Goal: Find specific fact: Find specific page/section

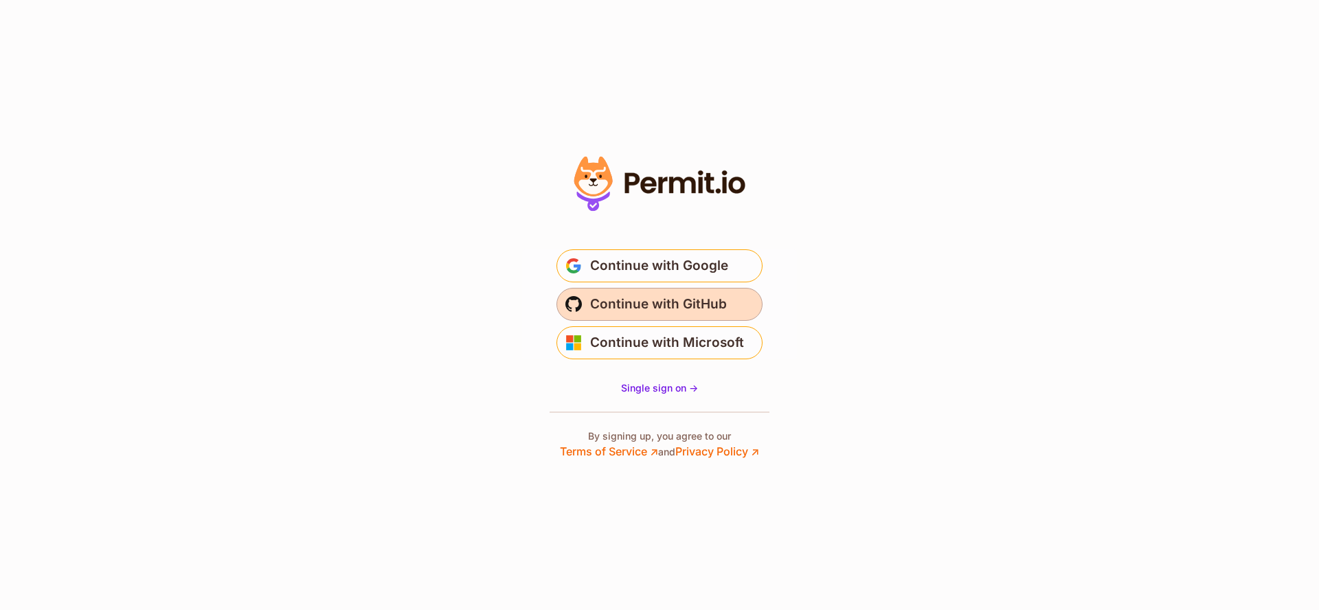
click at [703, 299] on span "Continue with GitHub" at bounding box center [658, 304] width 137 height 22
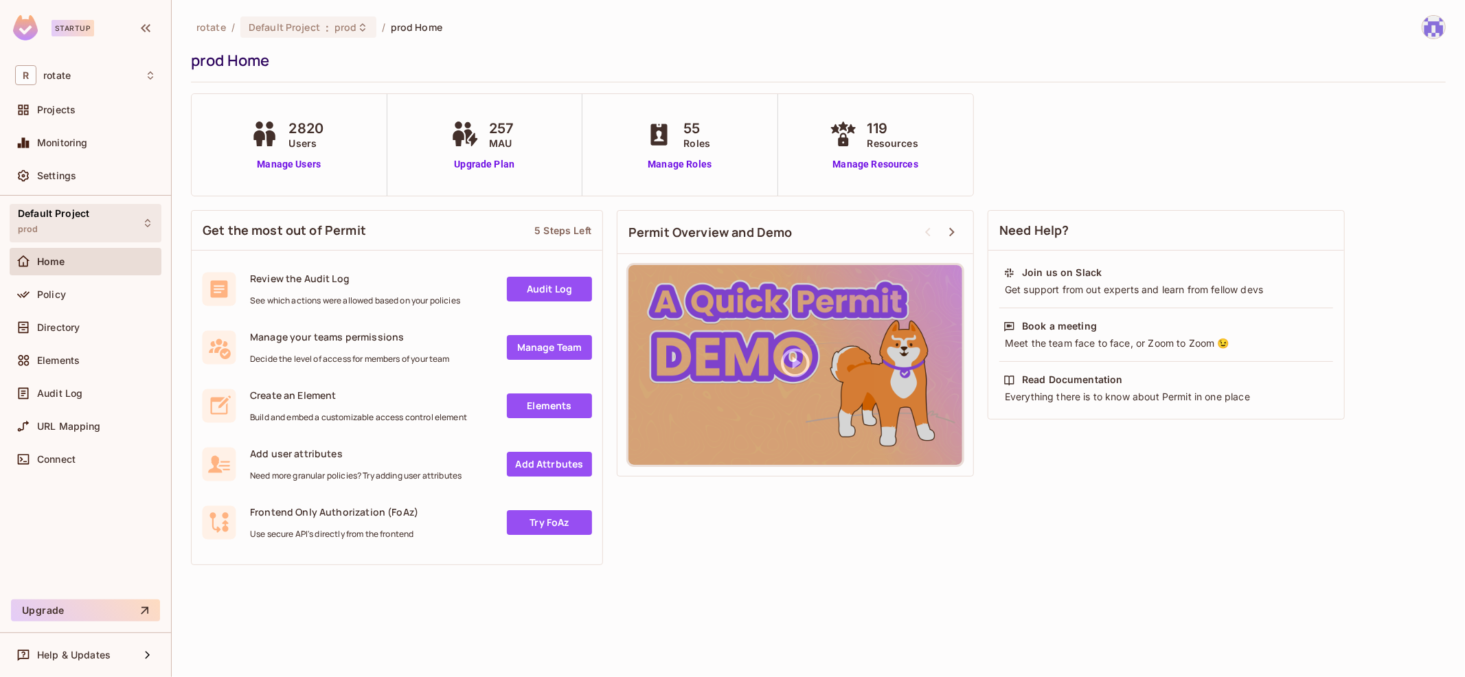
click at [133, 214] on div "Default Project prod" at bounding box center [86, 223] width 152 height 38
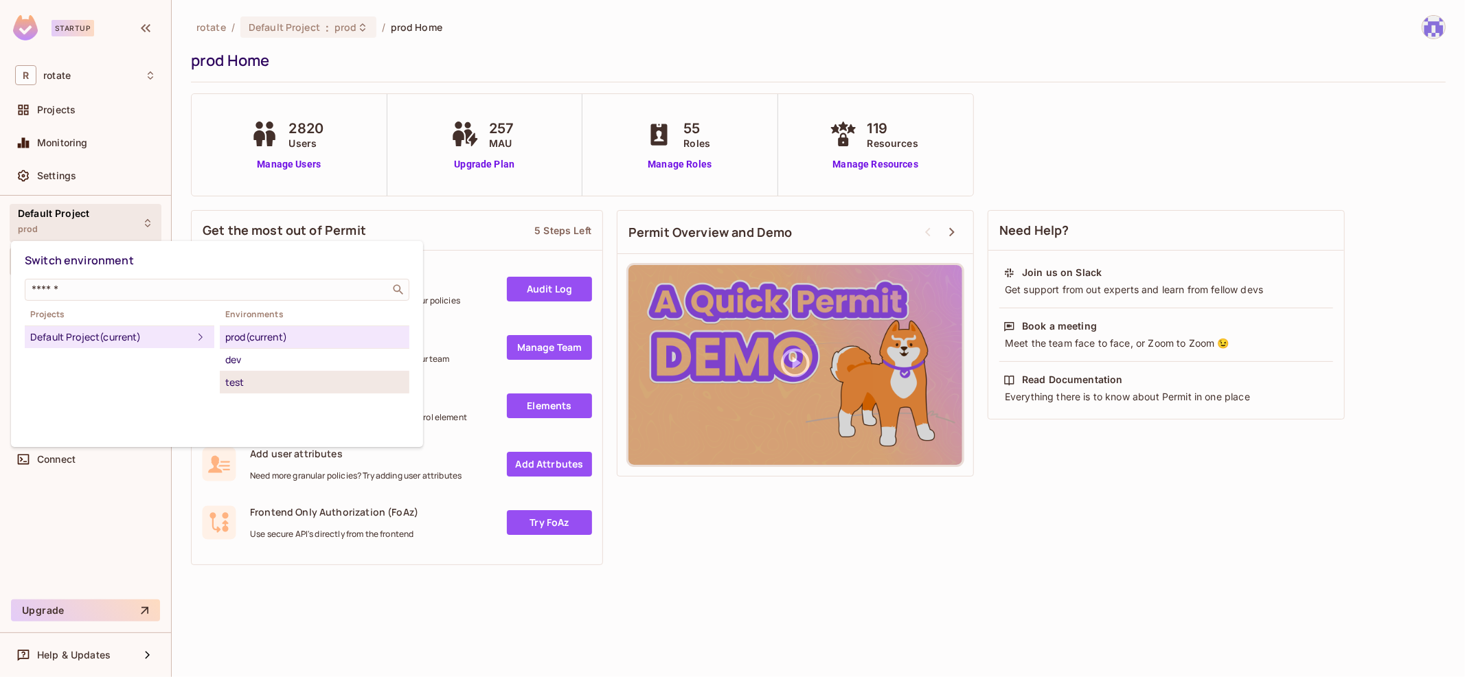
click at [267, 388] on div "test" at bounding box center [314, 382] width 179 height 16
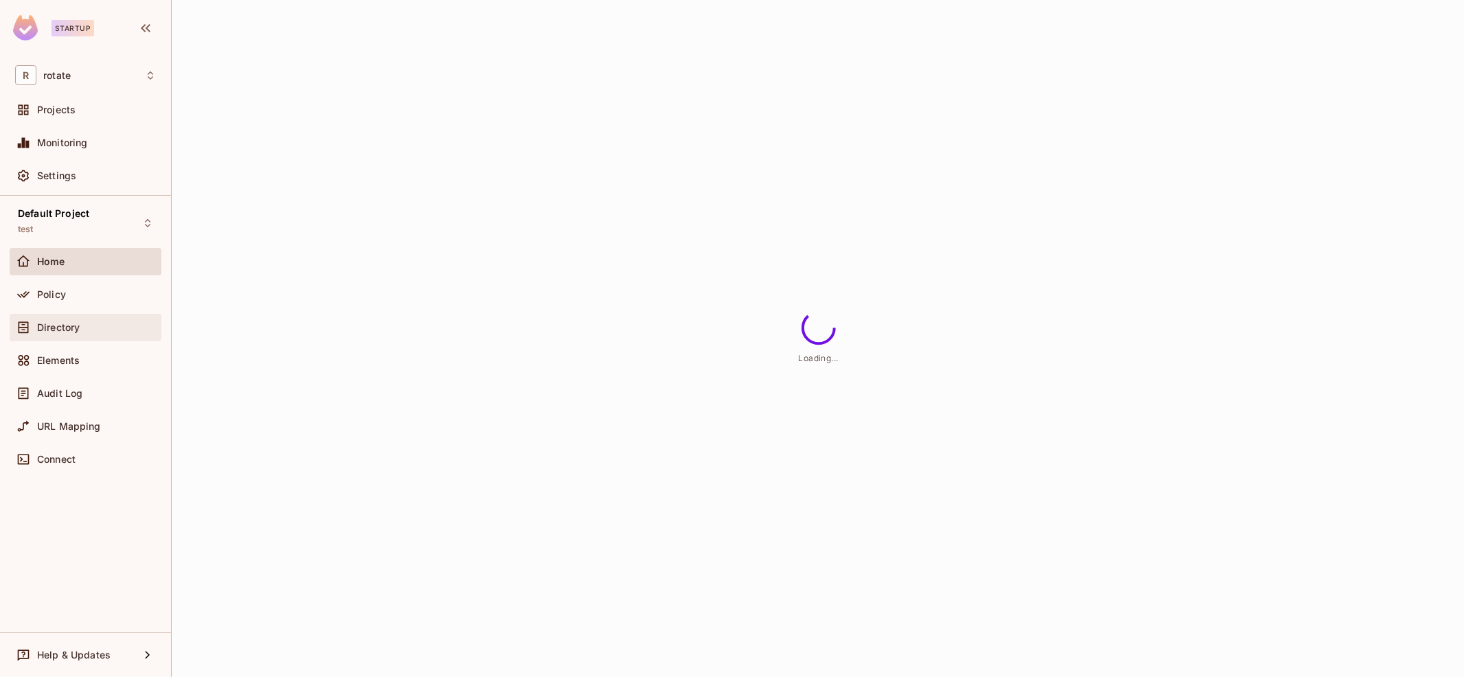
click at [116, 332] on div "Directory" at bounding box center [85, 327] width 141 height 16
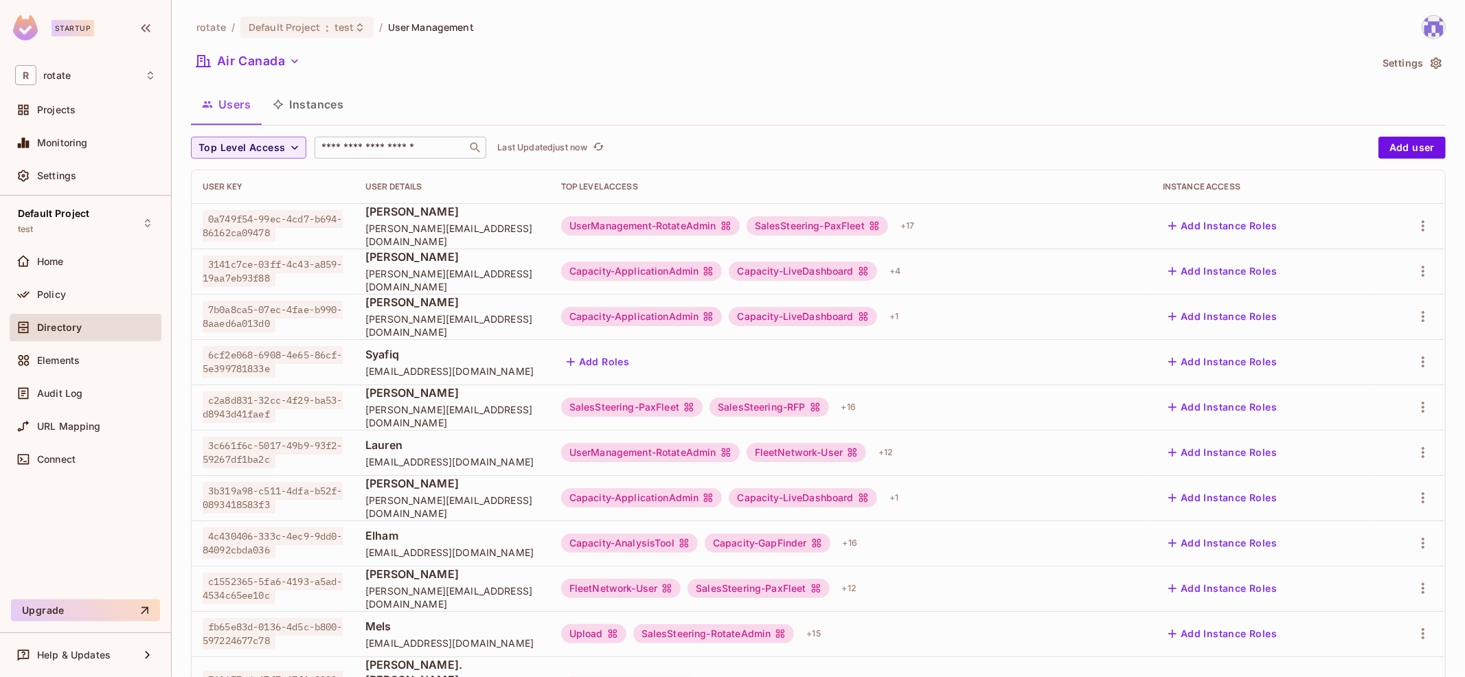
click at [369, 150] on input "text" at bounding box center [391, 148] width 144 height 14
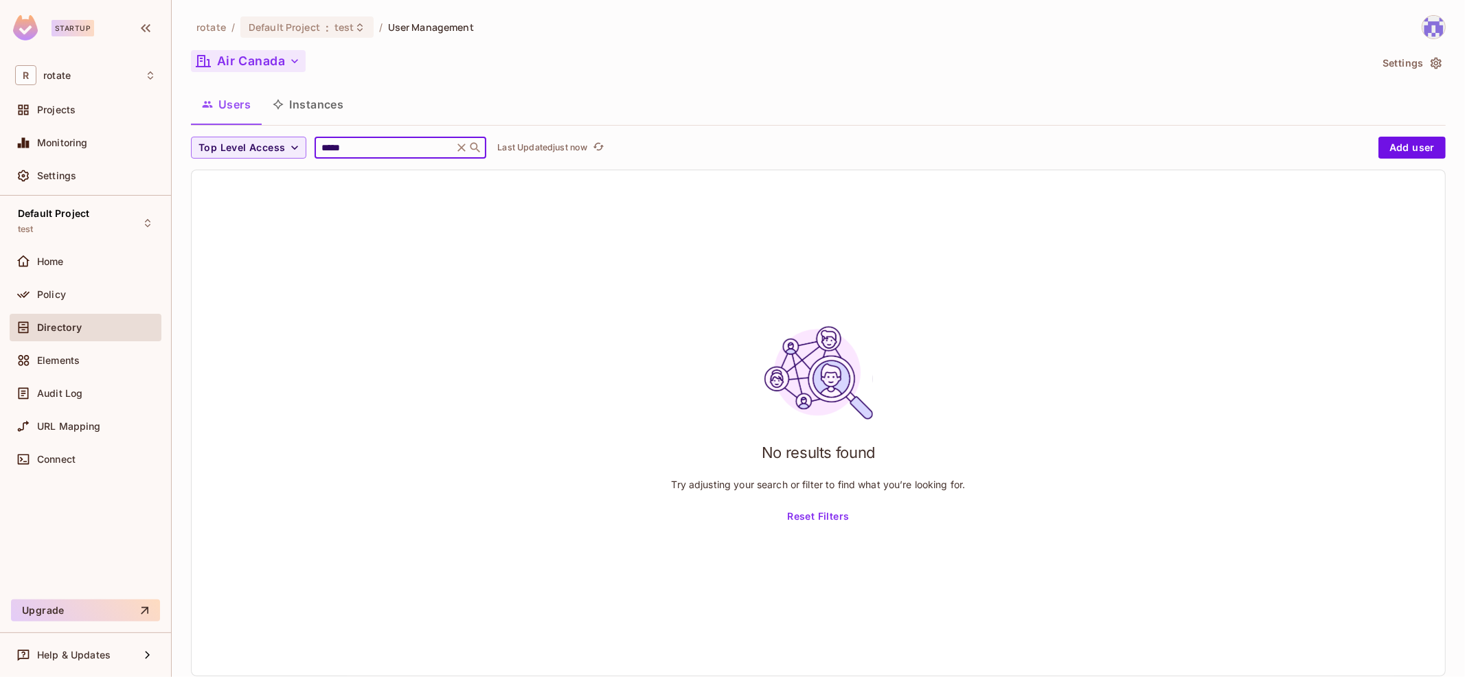
type input "*****"
click at [269, 57] on button "Air Canada" at bounding box center [248, 61] width 115 height 22
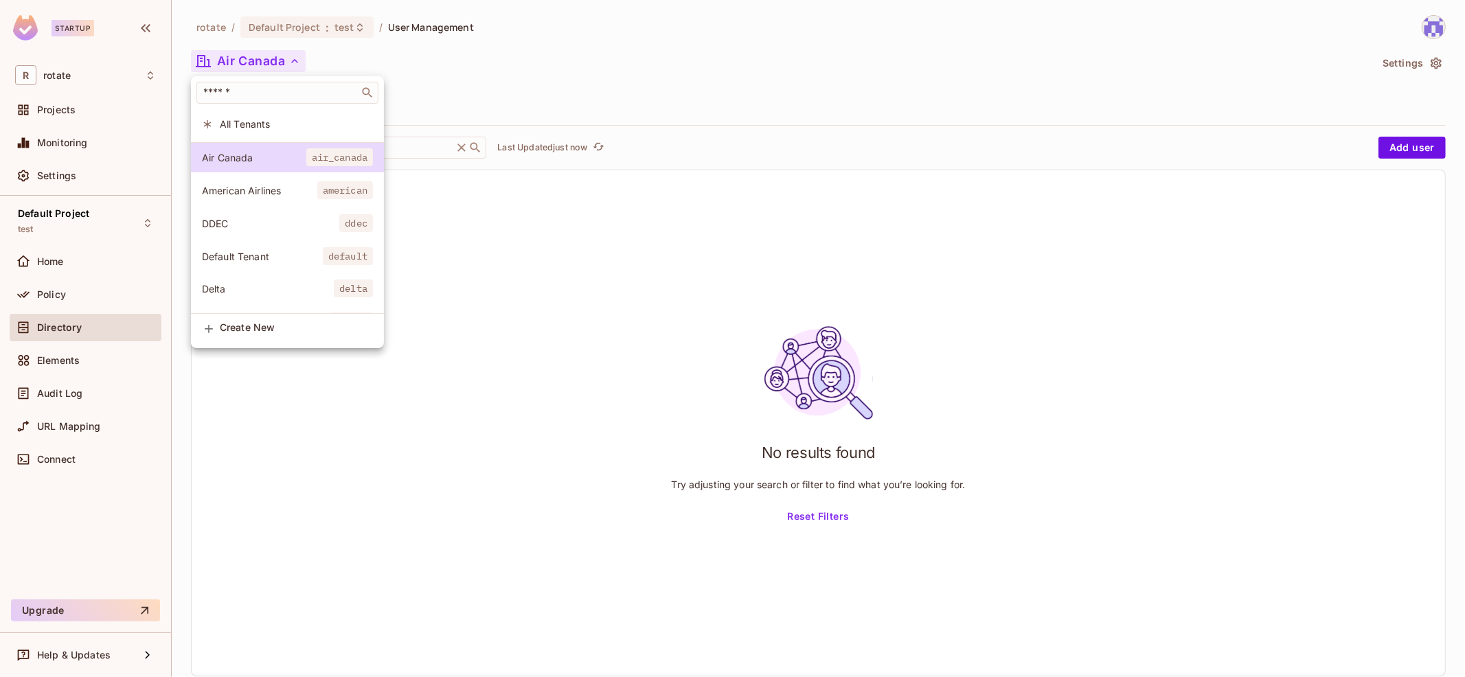
click at [297, 130] on span "All Tenants" at bounding box center [296, 123] width 153 height 13
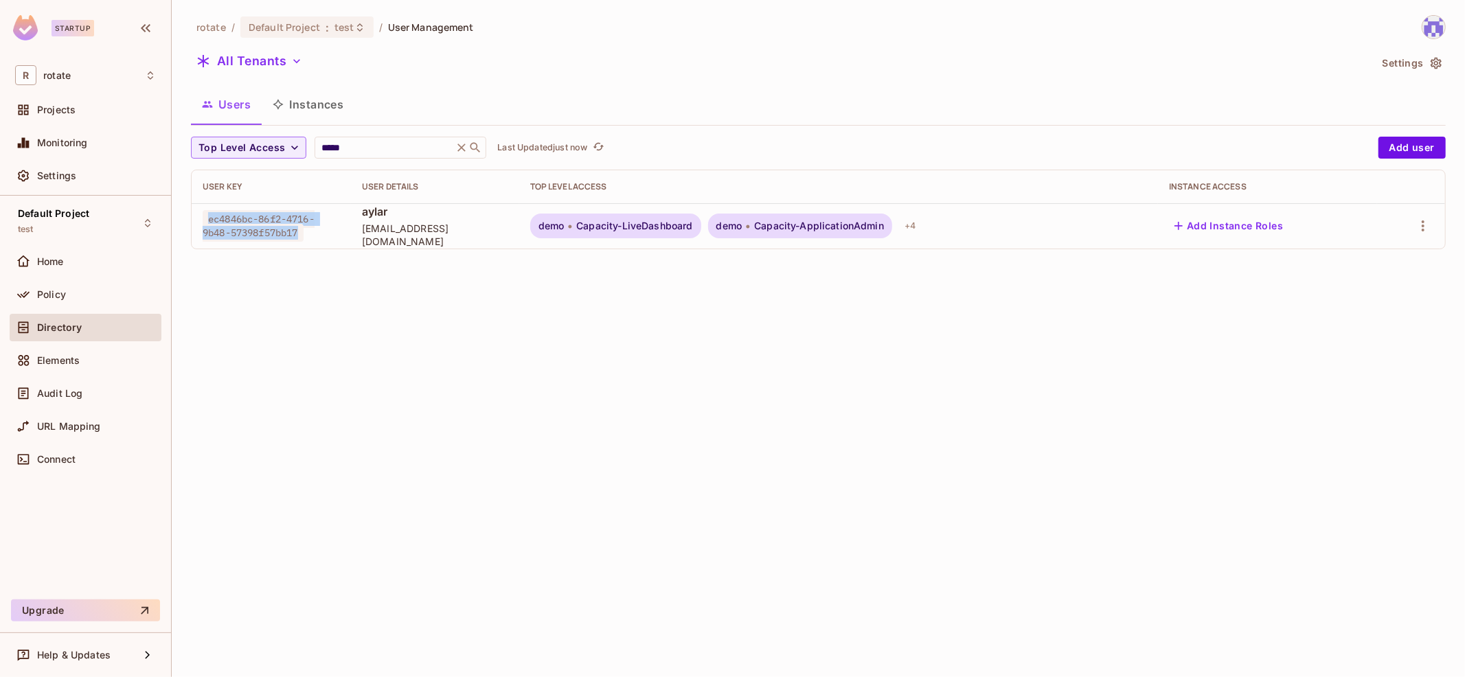
drag, startPoint x: 209, startPoint y: 216, endPoint x: 315, endPoint y: 234, distance: 106.7
click at [315, 234] on div "ec4846bc-86f2-4716-9b48-57398f57bb17" at bounding box center [271, 225] width 137 height 27
copy span "ec4846bc-86f2-4716-9b48-57398f57bb17"
click at [369, 152] on input "*****" at bounding box center [384, 148] width 130 height 14
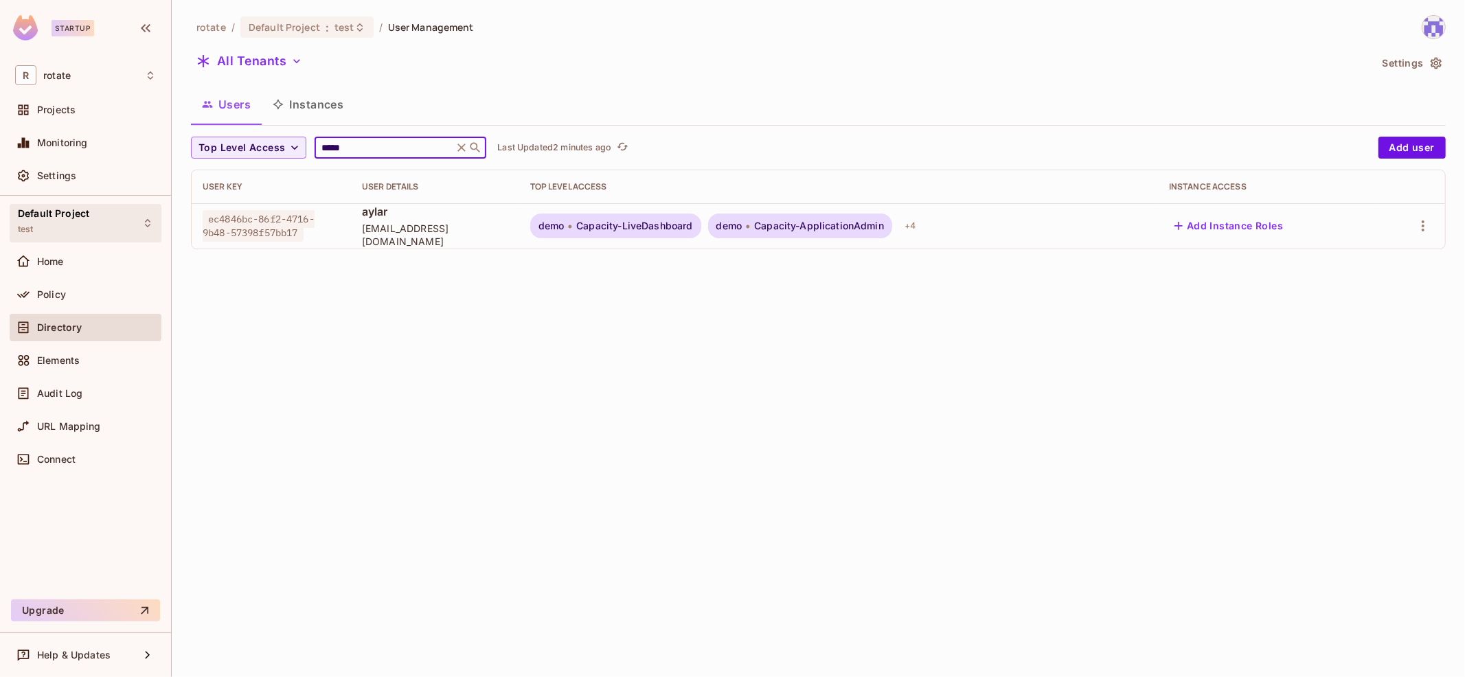
click at [89, 213] on div "Default Project test" at bounding box center [86, 223] width 152 height 38
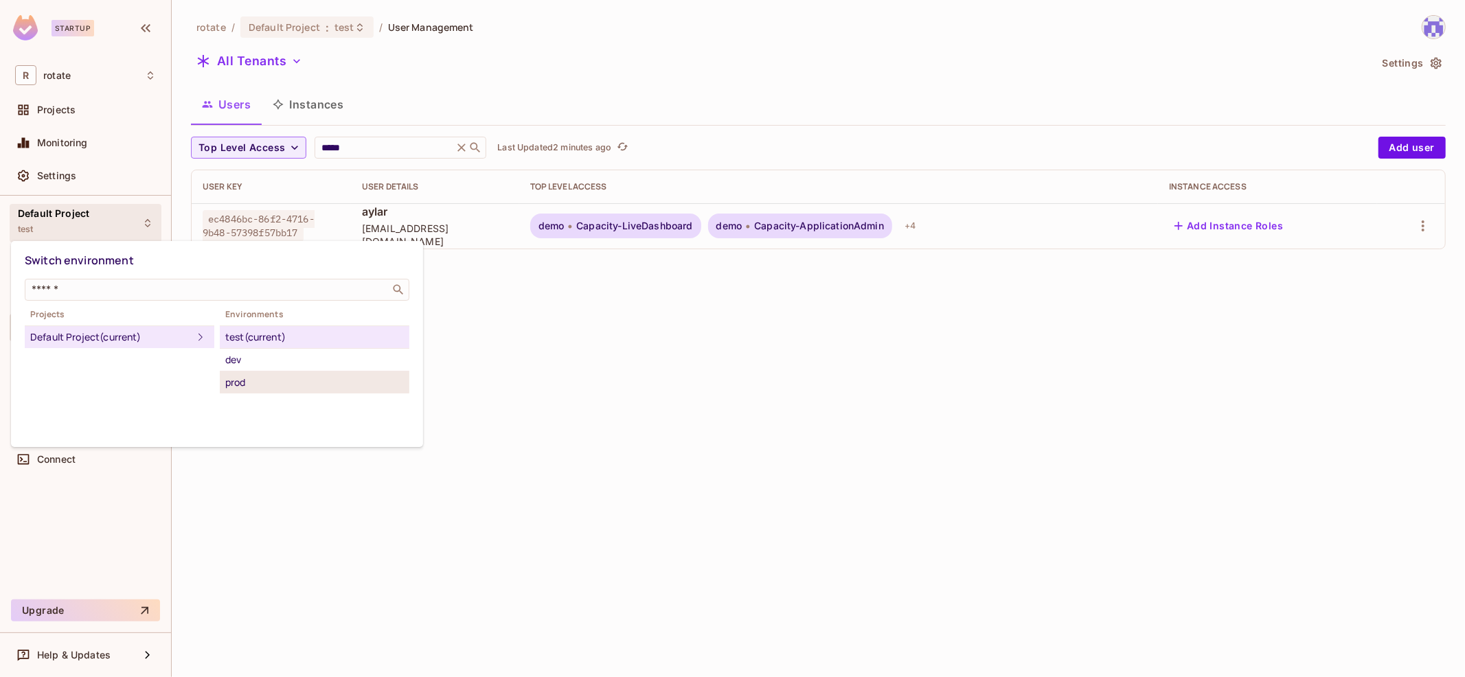
click at [376, 380] on div "prod" at bounding box center [314, 382] width 179 height 16
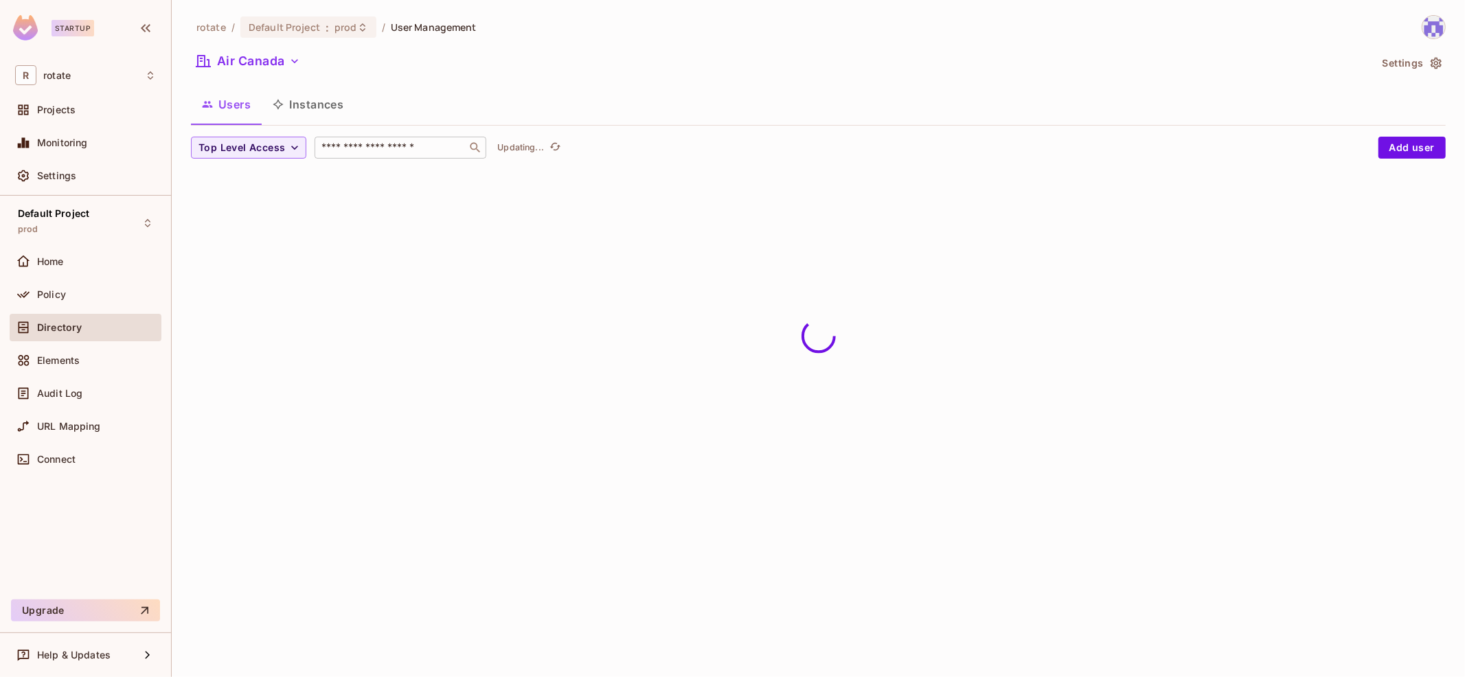
click at [394, 144] on input "text" at bounding box center [391, 148] width 144 height 14
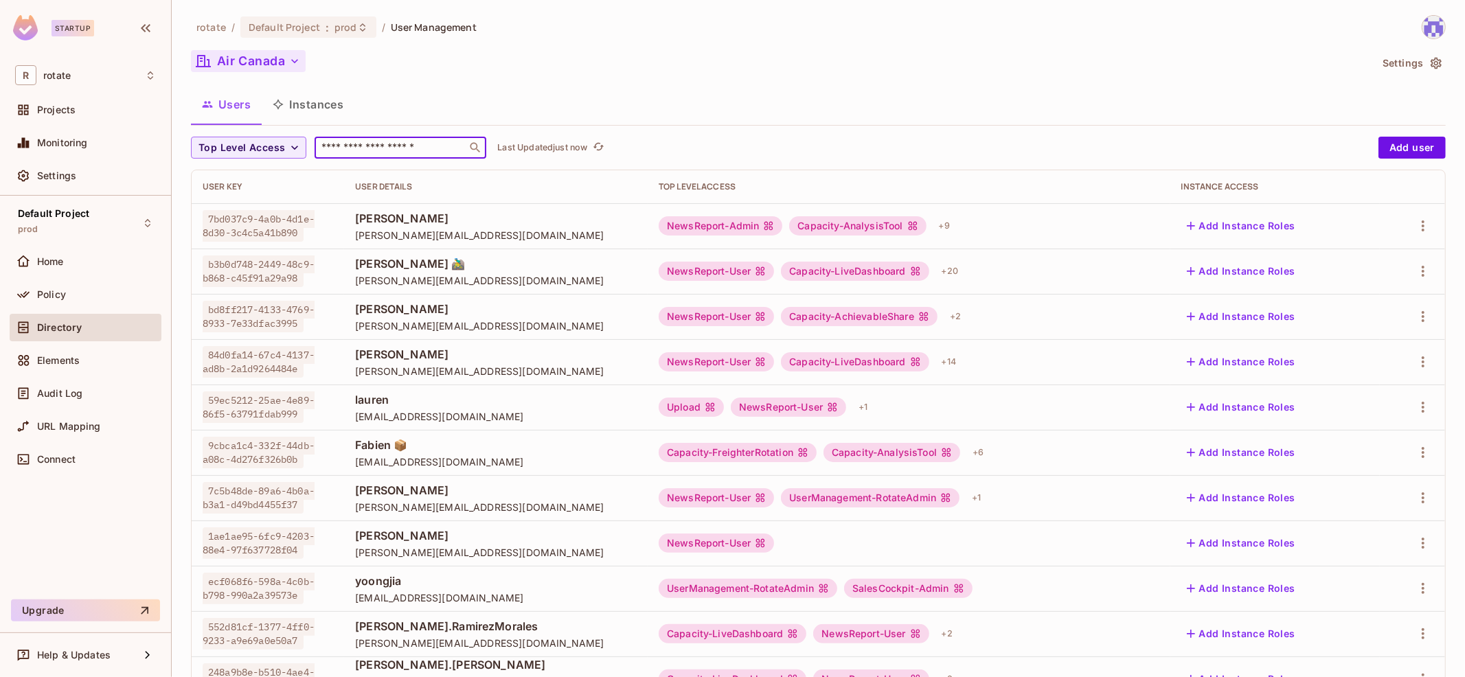
click at [277, 65] on button "Air Canada" at bounding box center [248, 61] width 115 height 22
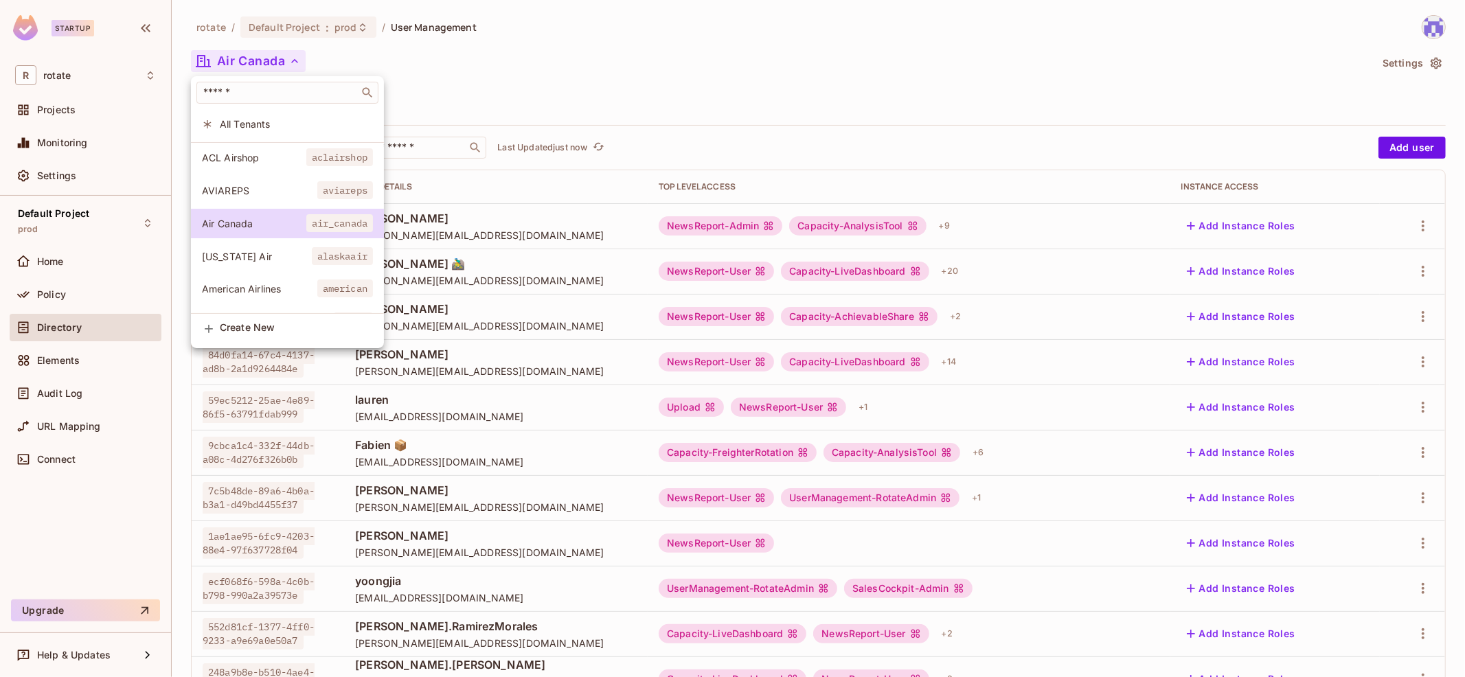
click at [318, 121] on span "All Tenants" at bounding box center [296, 123] width 153 height 13
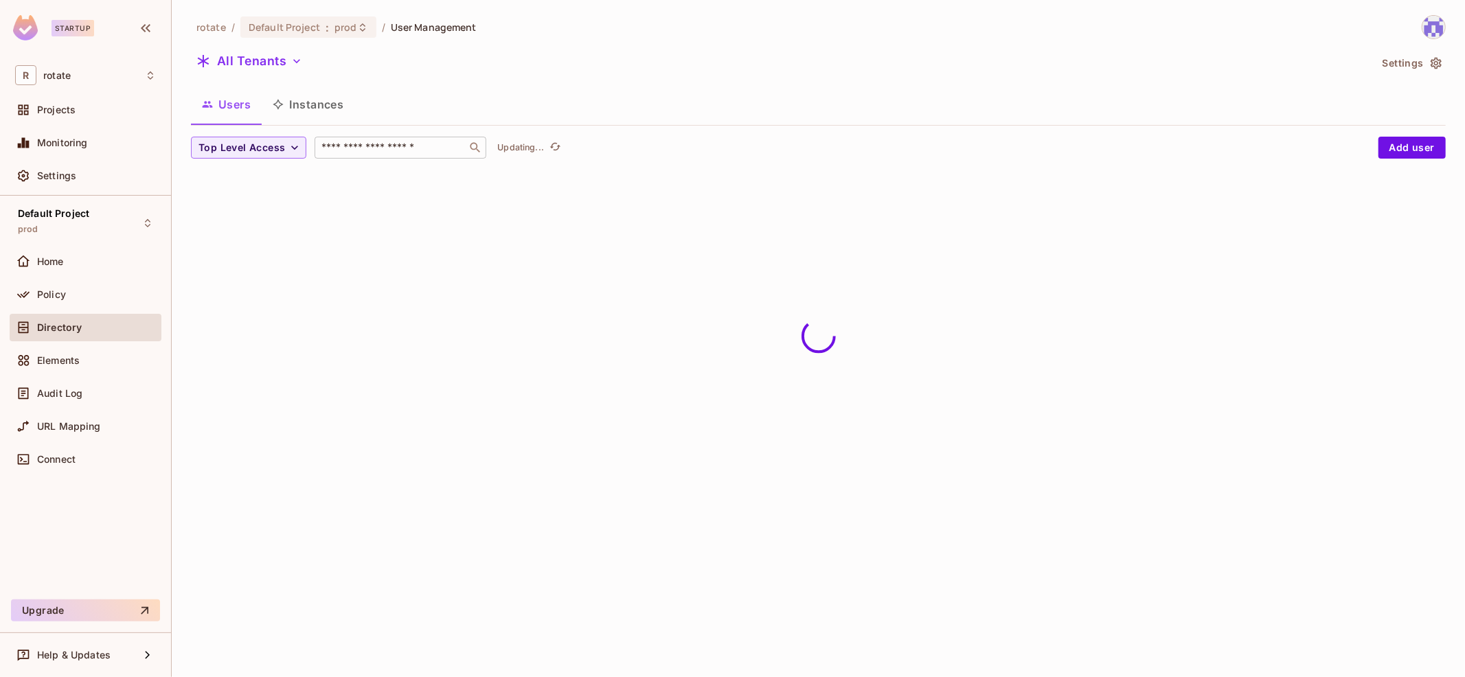
click at [411, 150] on input "text" at bounding box center [391, 148] width 144 height 14
paste input "*****"
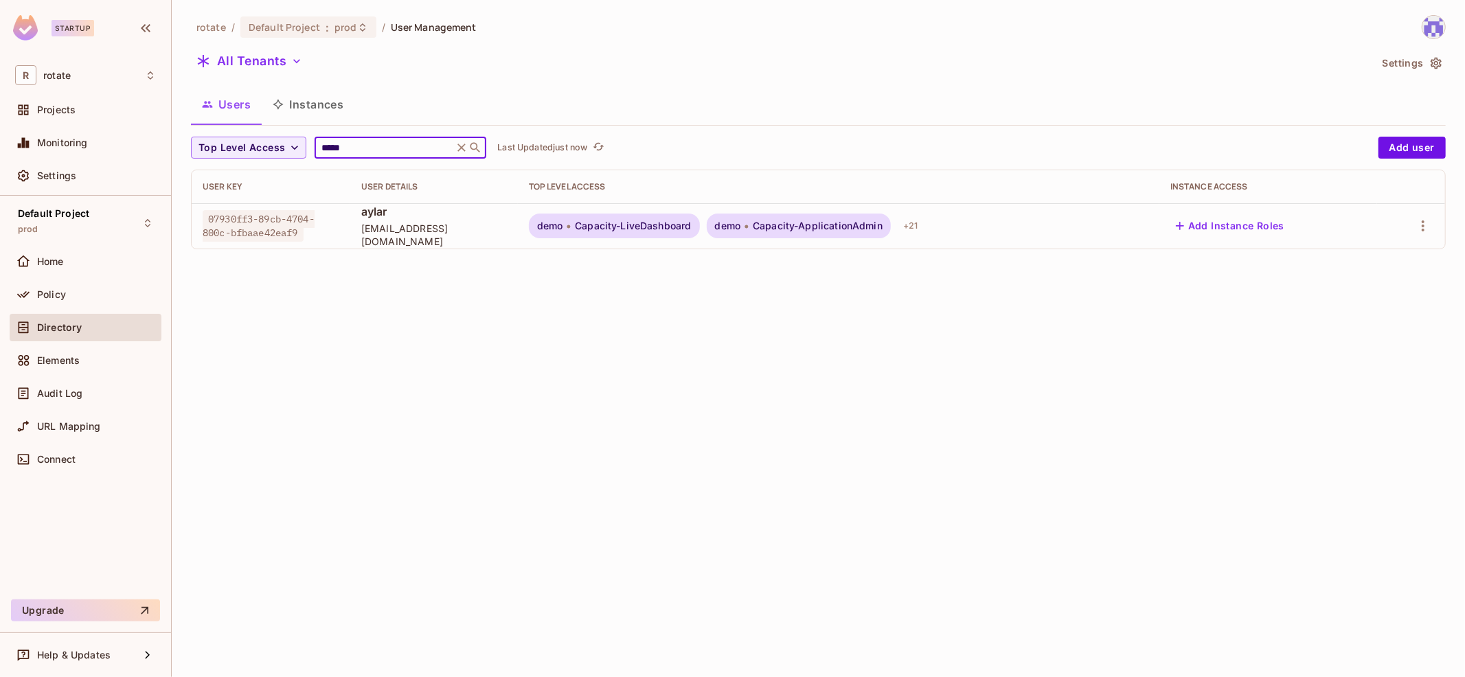
type input "*****"
drag, startPoint x: 205, startPoint y: 218, endPoint x: 307, endPoint y: 236, distance: 103.3
click at [307, 237] on span "07930ff3-89cb-4704-800c-bfbaae42eaf9" at bounding box center [259, 226] width 112 height 32
copy span "07930ff3-89cb-4704-800c-bfbaae42eaf9"
click at [923, 223] on div "+ 21" at bounding box center [910, 226] width 25 height 22
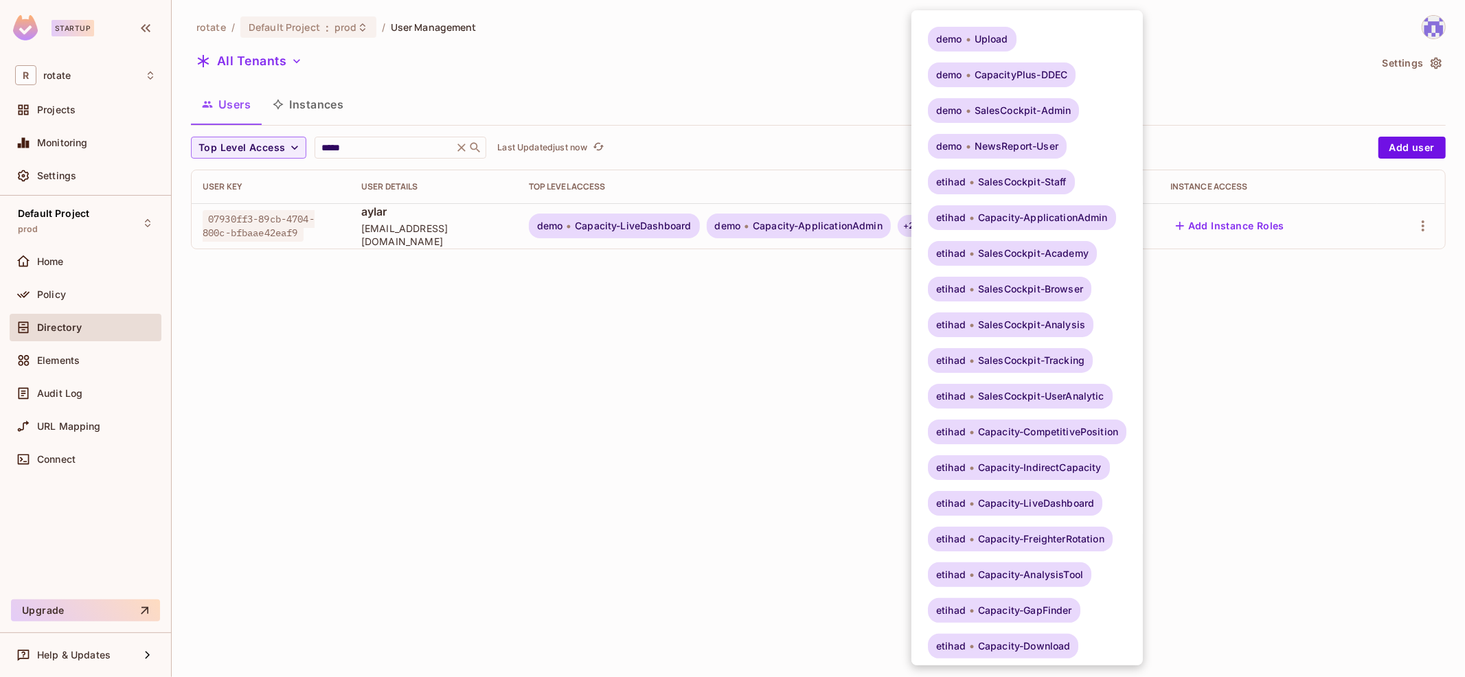
scroll to position [116, 0]
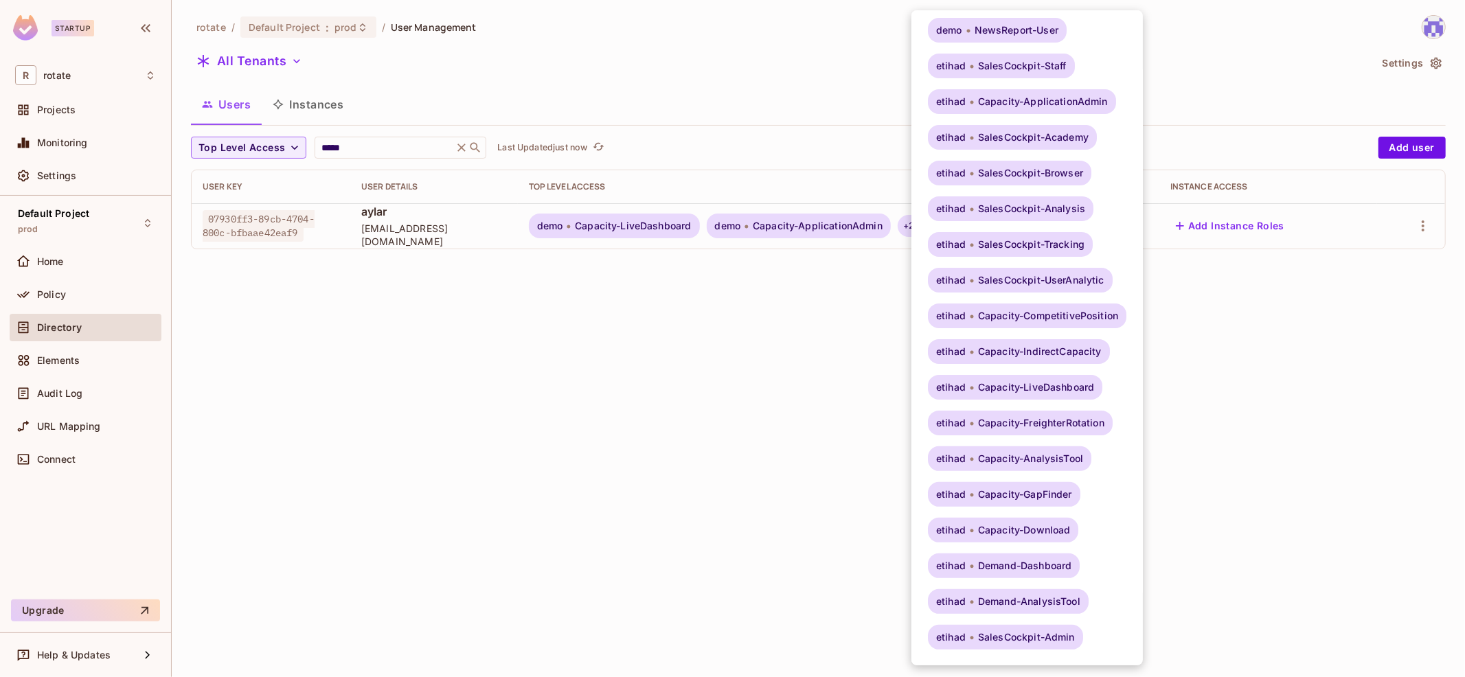
click at [687, 329] on div at bounding box center [732, 338] width 1465 height 677
